Goal: Information Seeking & Learning: Learn about a topic

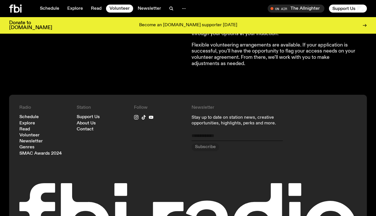
scroll to position [537, 0]
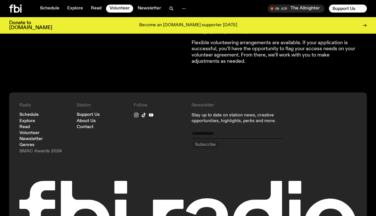
click at [35, 149] on link "SMAC Awards 2024" at bounding box center [40, 151] width 43 height 4
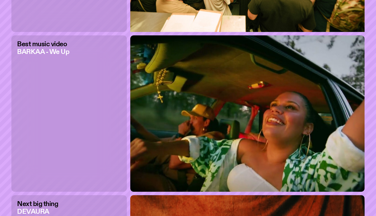
scroll to position [1067, 0]
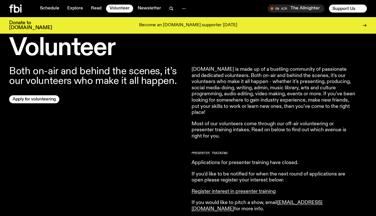
scroll to position [604, 0]
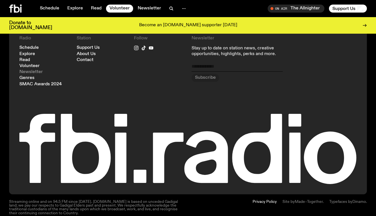
click at [27, 70] on link "Newsletter" at bounding box center [30, 72] width 23 height 4
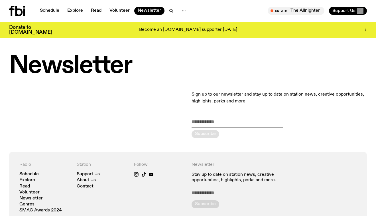
click at [199, 122] on input "email" at bounding box center [237, 122] width 91 height 9
type input "**********"
click at [212, 132] on div "submit" at bounding box center [206, 134] width 28 height 8
click at [27, 202] on link "Genres" at bounding box center [26, 204] width 15 height 4
click at [26, 186] on link "Read" at bounding box center [24, 186] width 11 height 4
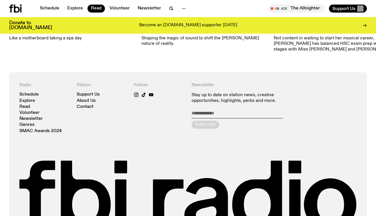
scroll to position [642, 0]
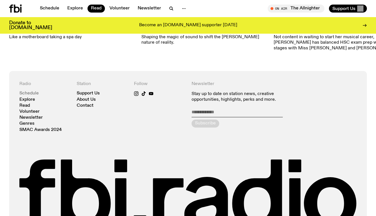
click at [29, 91] on link "Schedule" at bounding box center [28, 93] width 19 height 4
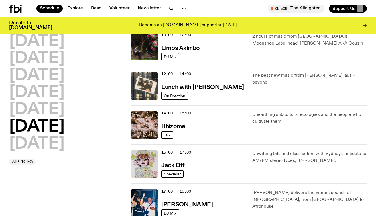
scroll to position [208, 0]
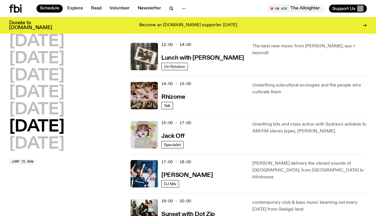
click at [334, 84] on p "Unearthing subcultural ecologies and the people who cultivate them" at bounding box center [310, 89] width 115 height 14
click at [182, 97] on h3 "Rhizome" at bounding box center [174, 97] width 24 height 6
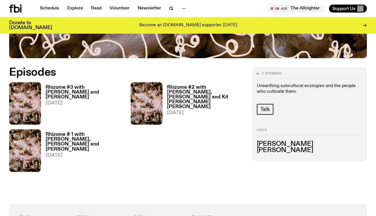
scroll to position [225, 0]
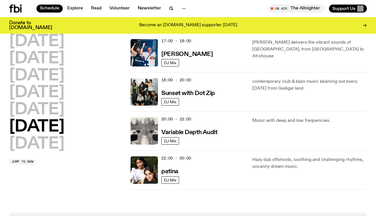
scroll to position [326, 0]
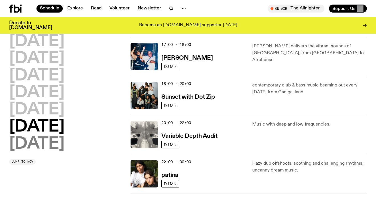
click at [58, 140] on h2 "Sunday" at bounding box center [36, 144] width 55 height 16
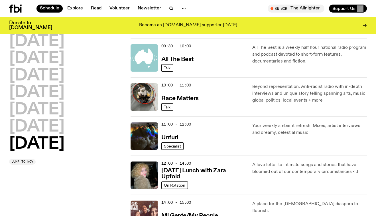
scroll to position [128, 0]
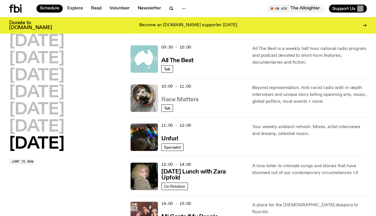
click at [182, 100] on h3 "Race Matters" at bounding box center [180, 100] width 37 height 6
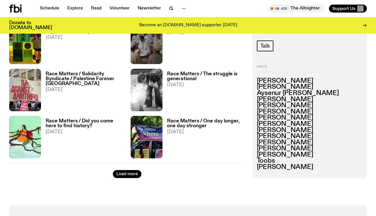
scroll to position [916, 0]
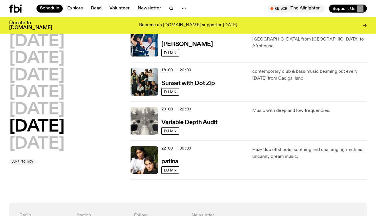
scroll to position [328, 0]
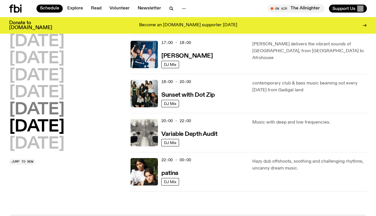
click at [49, 110] on h2 "Friday" at bounding box center [36, 110] width 55 height 16
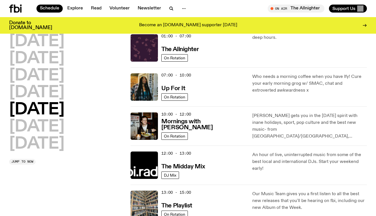
scroll to position [0, 0]
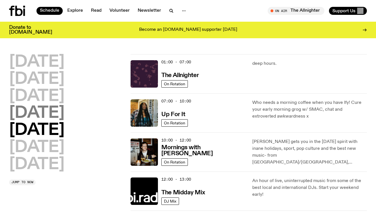
click at [56, 114] on h2 "Thursday" at bounding box center [36, 113] width 55 height 16
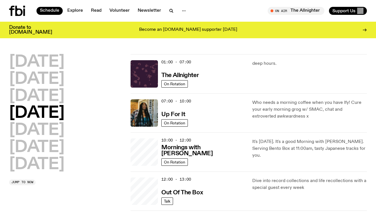
scroll to position [16, 0]
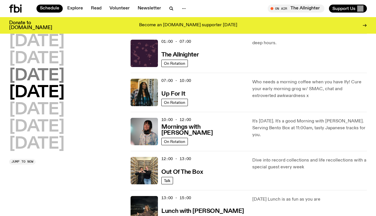
click at [65, 73] on h2 "Wednesday" at bounding box center [36, 76] width 55 height 16
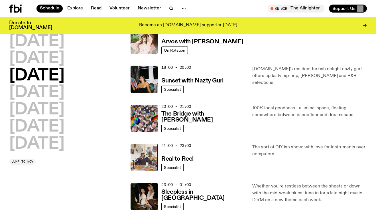
scroll to position [239, 0]
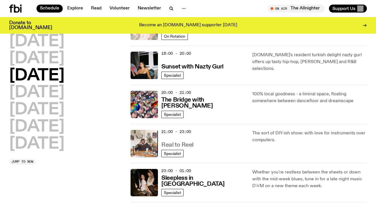
click at [190, 143] on h3 "Real to Reel" at bounding box center [178, 145] width 32 height 6
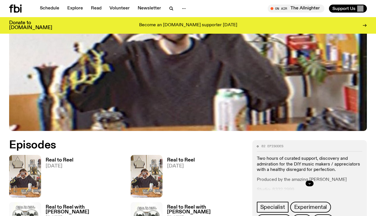
scroll to position [104, 0]
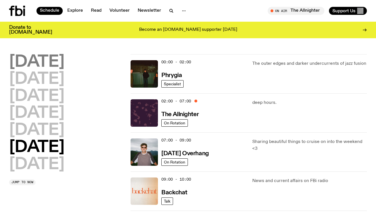
click at [65, 60] on h2 "Monday" at bounding box center [36, 62] width 55 height 16
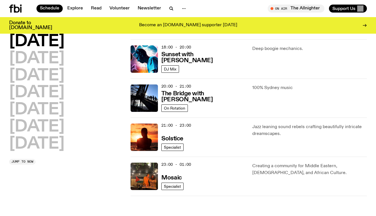
scroll to position [244, 0]
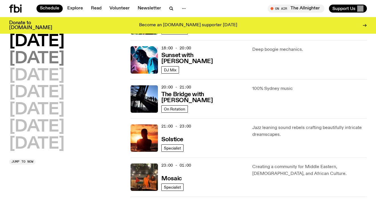
click at [63, 57] on h2 "Tuesday" at bounding box center [36, 59] width 55 height 16
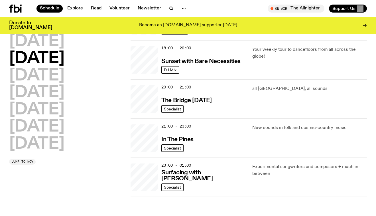
scroll to position [184, 0]
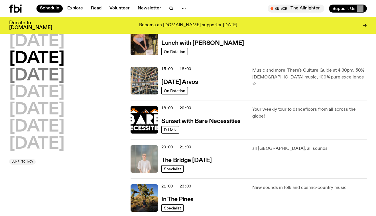
click at [64, 76] on h2 "Wednesday" at bounding box center [36, 76] width 55 height 16
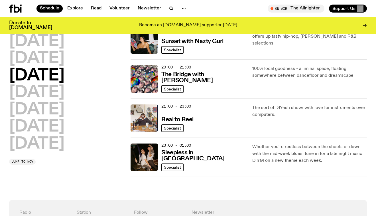
scroll to position [265, 0]
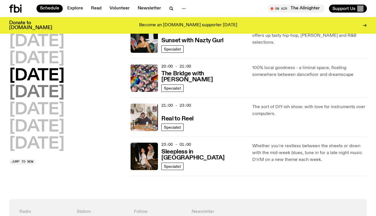
click at [63, 90] on h2 "Thursday" at bounding box center [36, 93] width 55 height 16
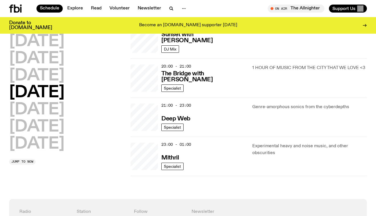
scroll to position [184, 0]
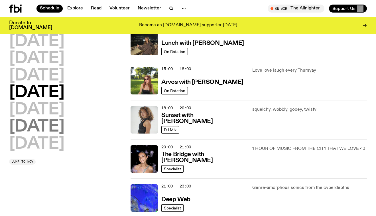
click at [53, 122] on h2 "Saturday" at bounding box center [36, 127] width 55 height 16
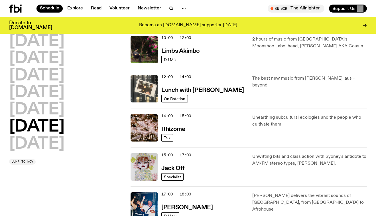
scroll to position [187, 0]
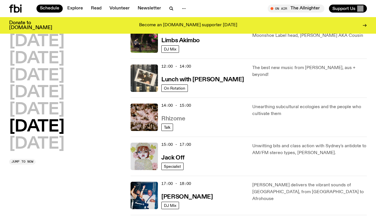
click at [174, 118] on h3 "Rhizome" at bounding box center [174, 119] width 24 height 6
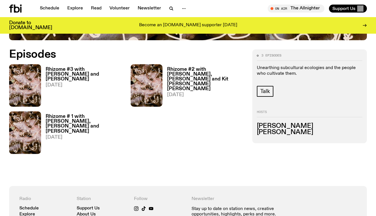
scroll to position [246, 0]
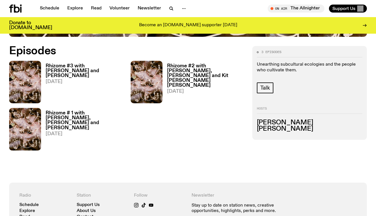
click at [110, 116] on h3 "Rhizome # 1 with [PERSON_NAME], [PERSON_NAME] and [PERSON_NAME]" at bounding box center [85, 120] width 78 height 19
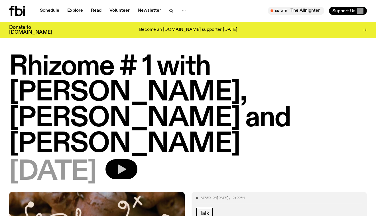
click at [138, 159] on button "button" at bounding box center [122, 169] width 32 height 20
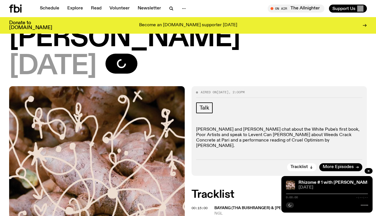
scroll to position [103, 0]
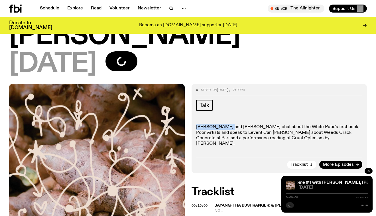
drag, startPoint x: 223, startPoint y: 102, endPoint x: 197, endPoint y: 102, distance: 26.5
click at [197, 124] on p "[PERSON_NAME] and [PERSON_NAME] chat about the White Pube's first book, Poor Ar…" at bounding box center [279, 135] width 167 height 22
copy p "[PERSON_NAME]"
click at [290, 194] on div at bounding box center [327, 193] width 82 height 1
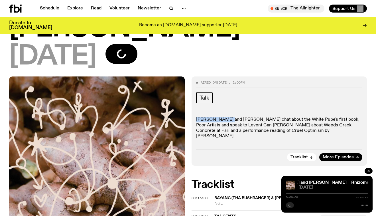
scroll to position [110, 0]
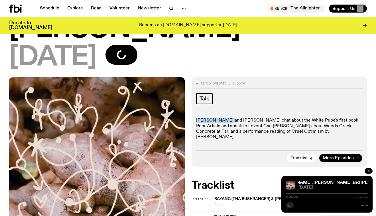
click at [294, 193] on div at bounding box center [327, 193] width 82 height 1
click at [295, 193] on div at bounding box center [327, 193] width 82 height 1
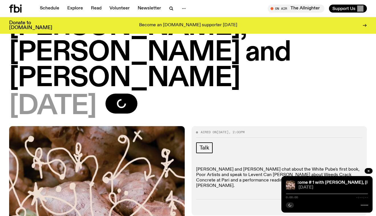
scroll to position [74, 0]
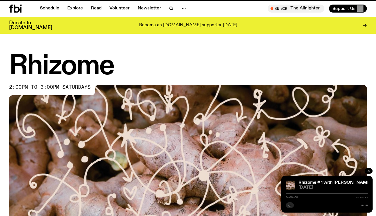
scroll to position [246, 0]
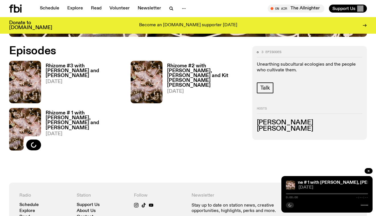
click at [273, 128] on h3 "[PERSON_NAME]" at bounding box center [310, 129] width 106 height 6
click at [32, 77] on img at bounding box center [25, 82] width 32 height 43
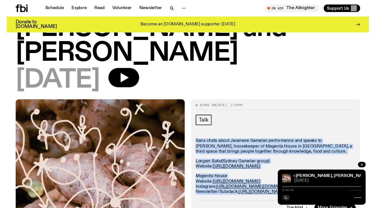
scroll to position [59, 0]
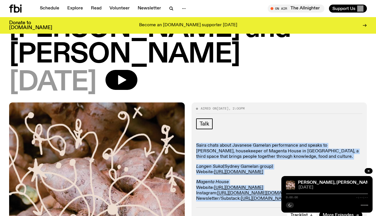
drag, startPoint x: 224, startPoint y: 196, endPoint x: 227, endPoint y: 213, distance: 17.5
click at [227, 212] on div "Aired on [DATE] 2:00pm Talk Saira chats about Javanese Gamelan performance and …" at bounding box center [280, 162] width 176 height 121
click at [241, 186] on link "[URL][DOMAIN_NAME]" at bounding box center [238, 188] width 49 height 5
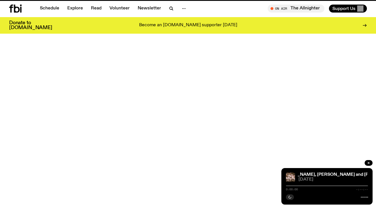
scroll to position [246, 0]
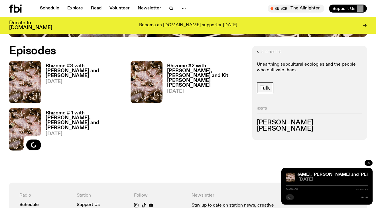
click at [155, 78] on img at bounding box center [147, 82] width 32 height 43
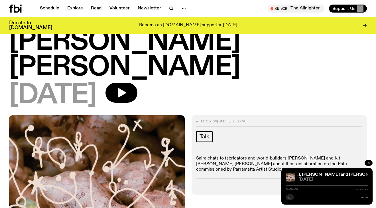
scroll to position [98, 0]
